Goal: Task Accomplishment & Management: Complete application form

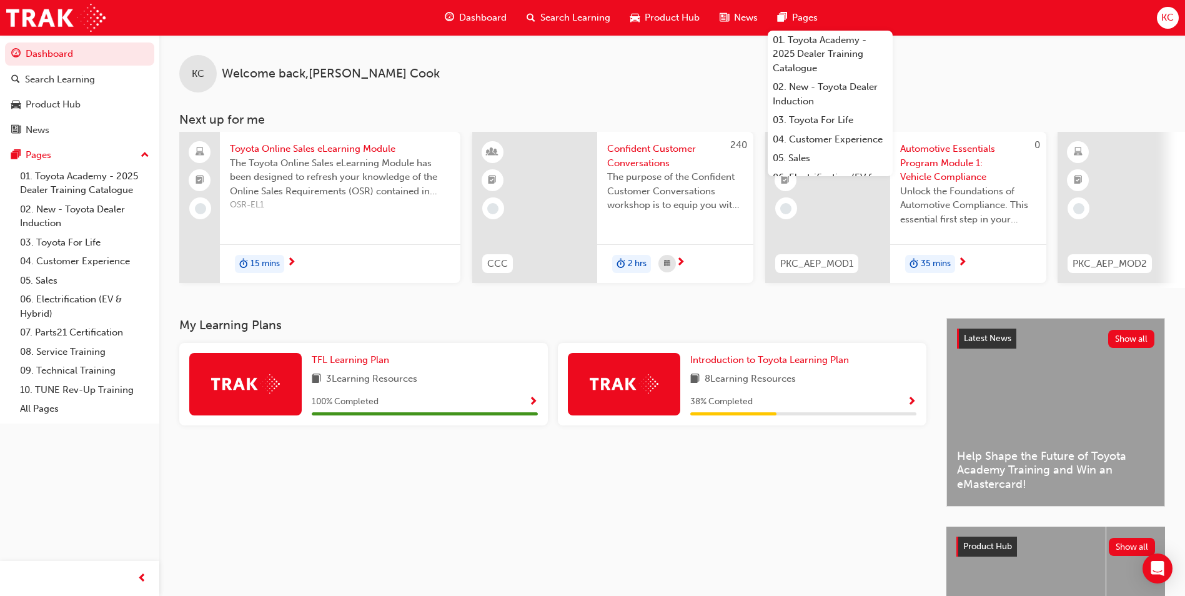
click at [566, 17] on span "Search Learning" at bounding box center [576, 18] width 70 height 14
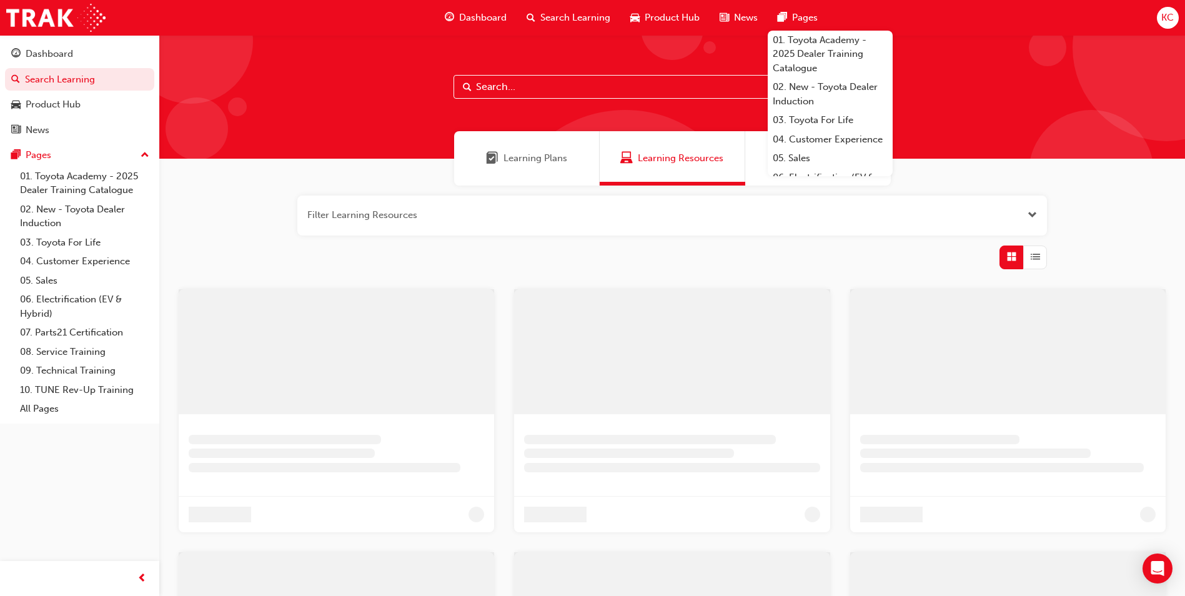
click at [517, 92] on input "text" at bounding box center [672, 87] width 437 height 24
type input "TFLIAVC"
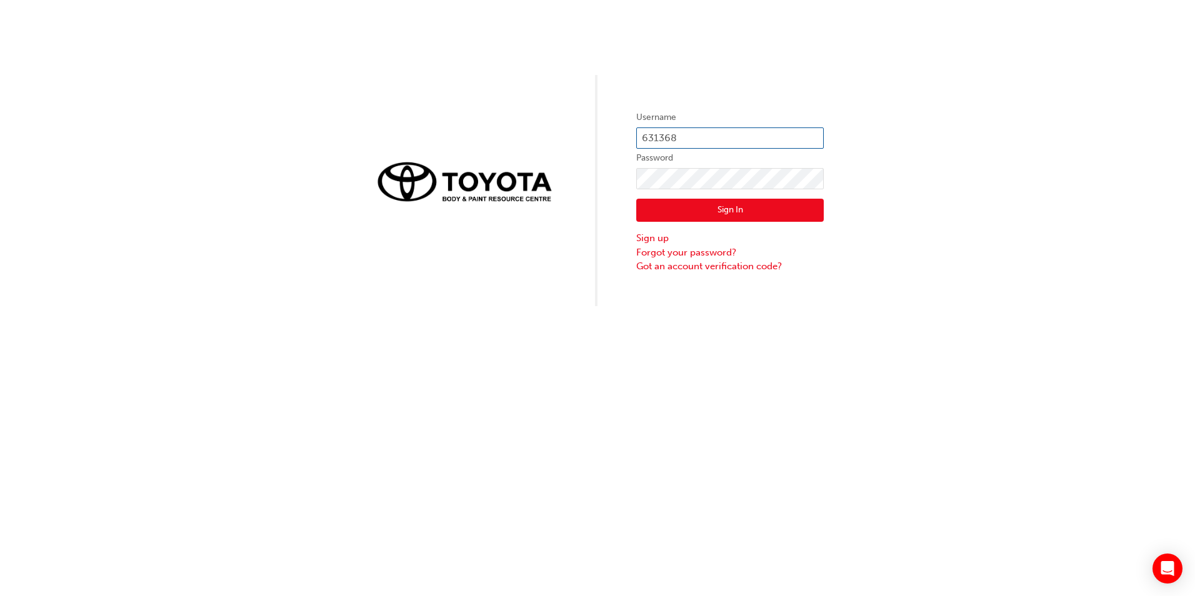
click at [577, 126] on div "Username 631368 Password Sign In Sign up Forgot your password? Got an account v…" at bounding box center [597, 153] width 1195 height 306
paste input "[PERSON_NAME][EMAIL_ADDRESS][PERSON_NAME][DOMAIN_NAME]"
type input "[PERSON_NAME][EMAIL_ADDRESS][PERSON_NAME][DOMAIN_NAME]"
click at [550, 175] on div "Username [PERSON_NAME][EMAIL_ADDRESS][PERSON_NAME][DOMAIN_NAME] Password Sign I…" at bounding box center [597, 153] width 1195 height 306
click at [644, 254] on link "Forgot your password?" at bounding box center [729, 253] width 187 height 14
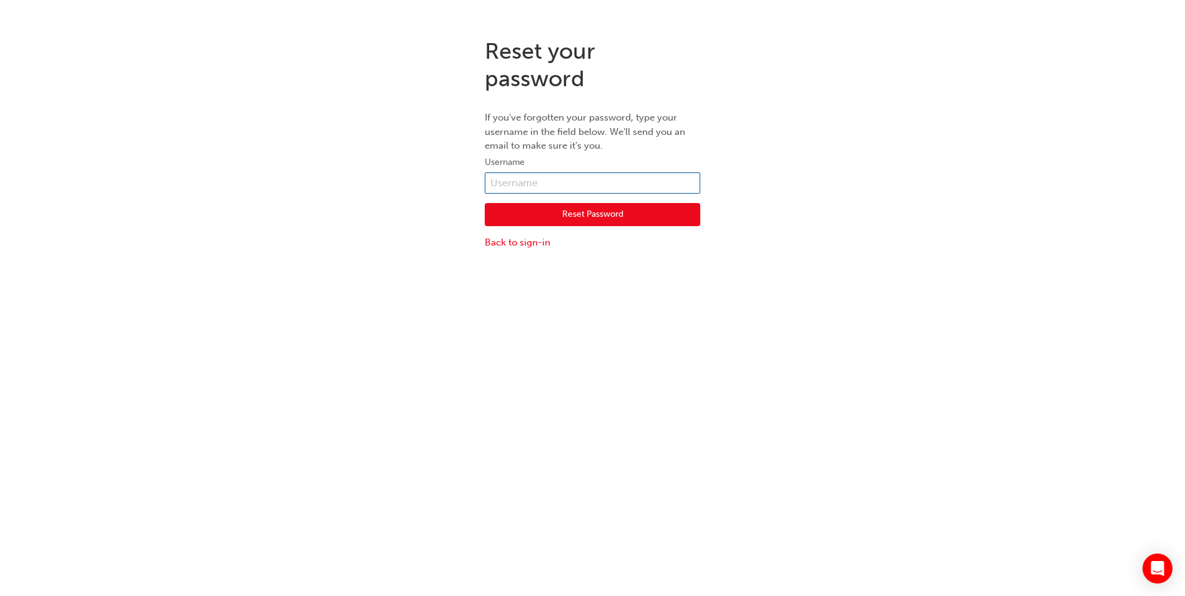
click at [517, 177] on input "text" at bounding box center [593, 182] width 216 height 21
paste input "john.espina@jacobtoyota.com.au"
type input "john.espina@jacobtoyota.com.au"
click at [610, 212] on button "Reset Password" at bounding box center [593, 215] width 216 height 24
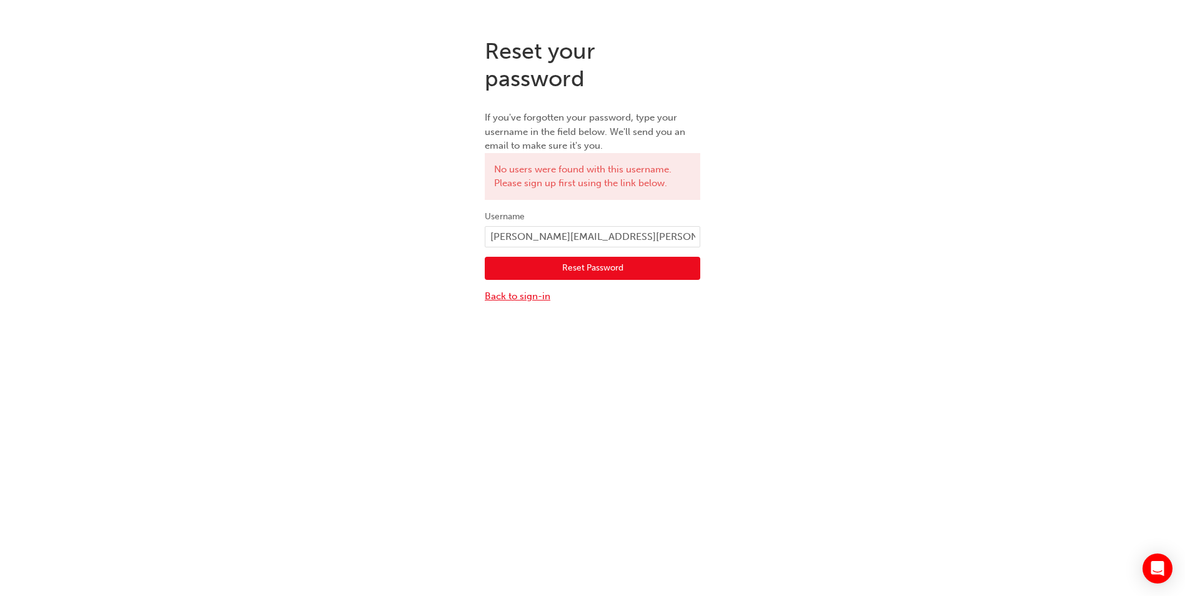
click at [534, 297] on link "Back to sign-in" at bounding box center [593, 296] width 216 height 14
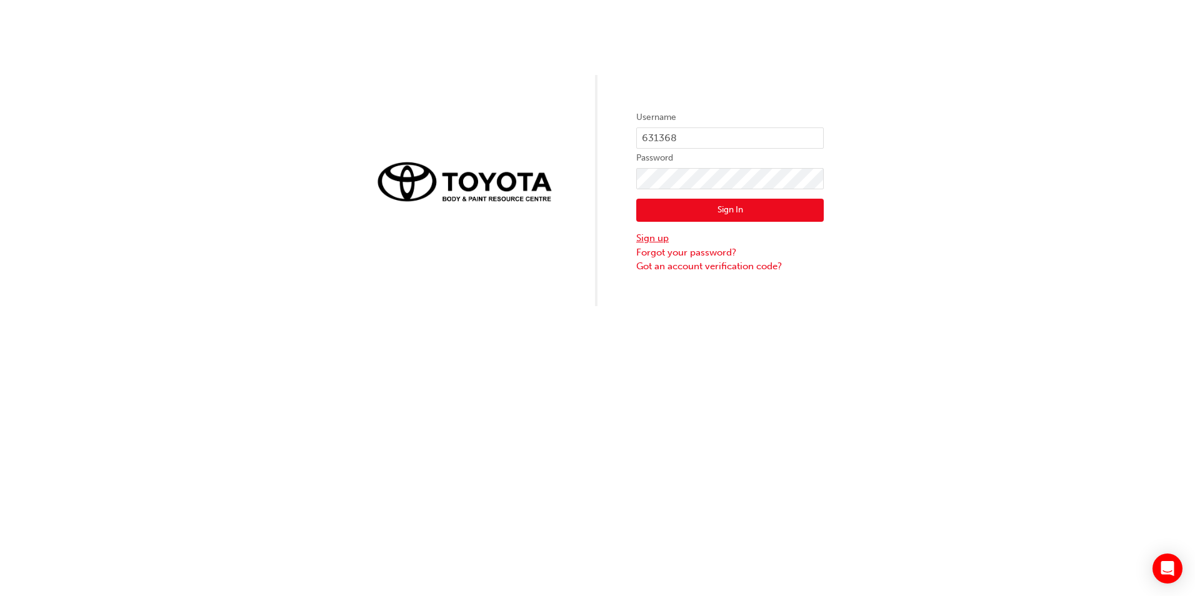
click at [647, 241] on link "Sign up" at bounding box center [729, 238] width 187 height 14
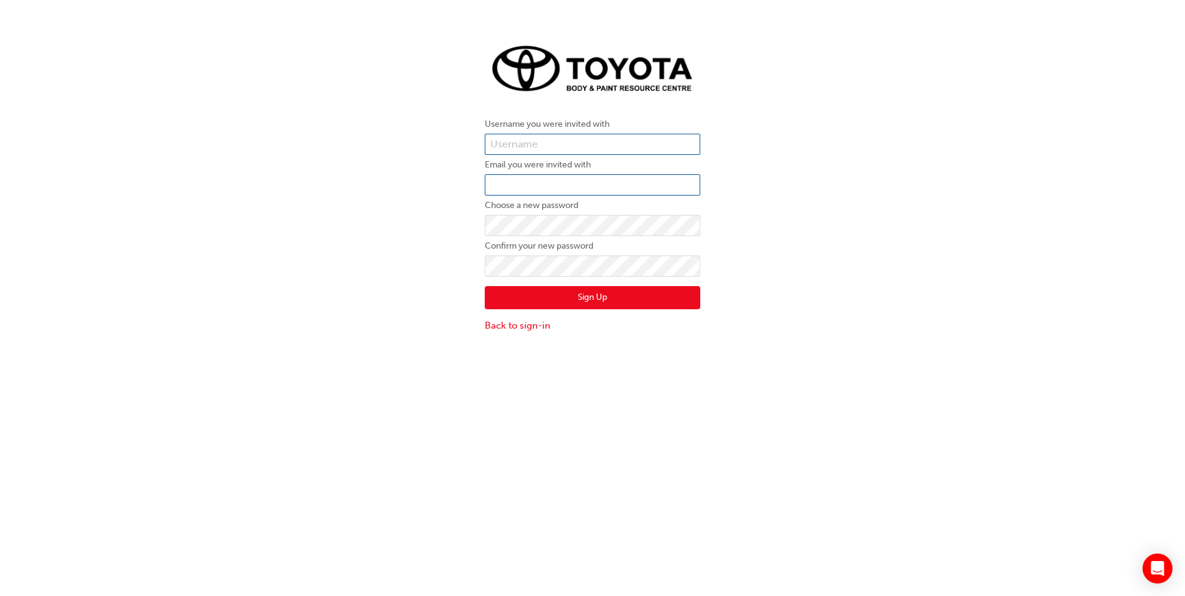
type input "631368"
drag, startPoint x: 572, startPoint y: 144, endPoint x: 469, endPoint y: 139, distance: 103.2
click at [469, 139] on div "Username you were invited with 631368 Email you were invited with Choose a new …" at bounding box center [592, 185] width 1185 height 314
click at [496, 181] on input "email" at bounding box center [593, 184] width 216 height 21
click at [555, 181] on input "email" at bounding box center [593, 184] width 216 height 21
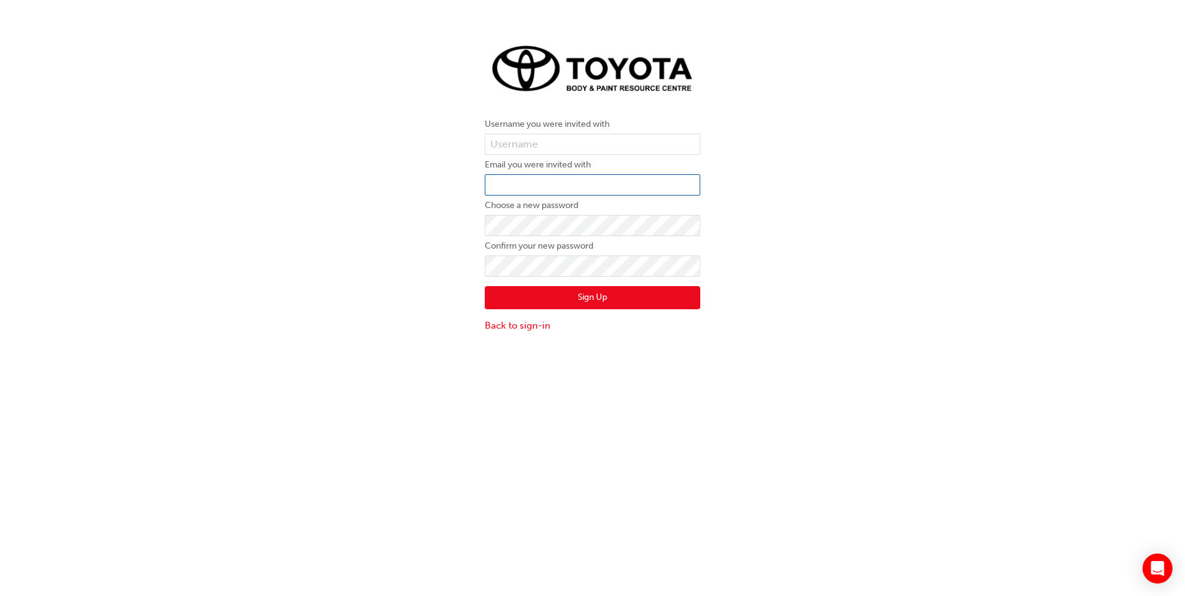
paste input "john.espina@jacobtoyota.com.au"
type input "john.espina@jacobtoyota.com.au"
click at [426, 206] on div "Username you were invited with Email you were invited with john.espina@jacobtoy…" at bounding box center [592, 185] width 1185 height 314
click at [451, 211] on div "Username you were invited with Email you were invited with john.espina@jacobtoy…" at bounding box center [592, 185] width 1185 height 314
click at [817, 292] on div "Username you were invited with Email you were invited with john.espina@jacobtoy…" at bounding box center [592, 185] width 1185 height 314
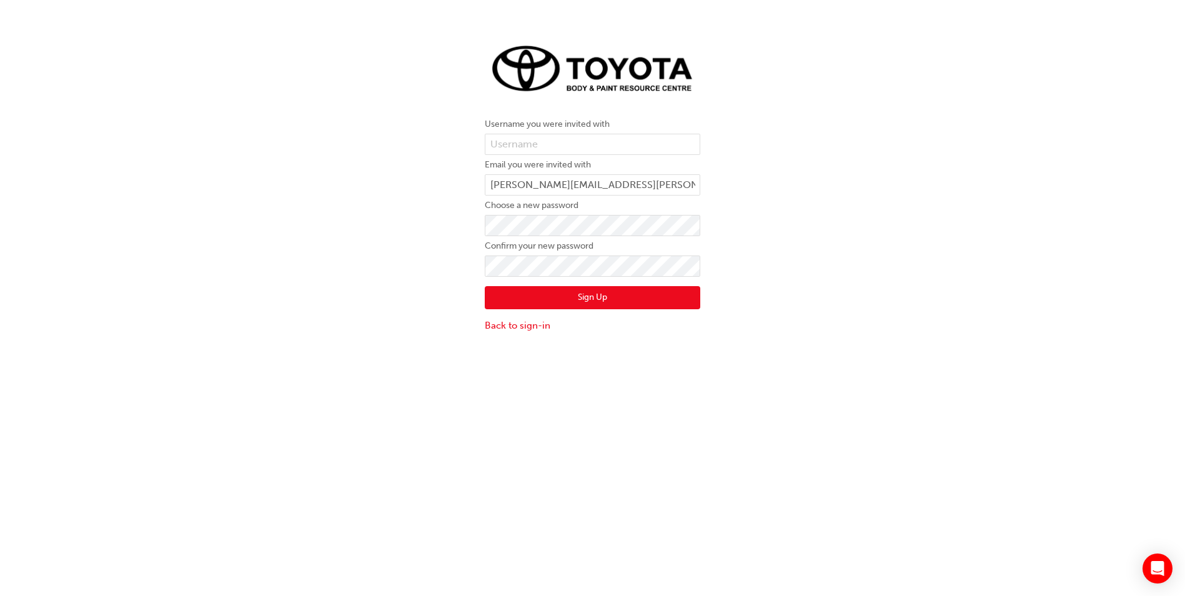
click at [501, 291] on button "Sign Up" at bounding box center [593, 298] width 216 height 24
